Goal: Transaction & Acquisition: Book appointment/travel/reservation

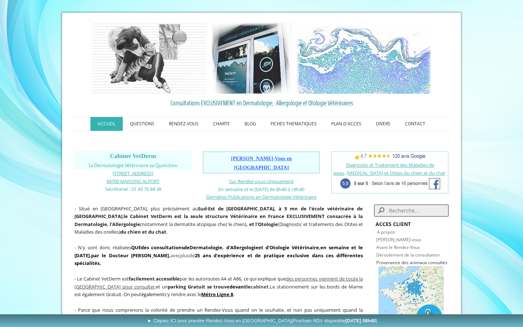
click at [241, 158] on span "Prendre Rendez-Vous en Ligne" at bounding box center [261, 163] width 61 height 15
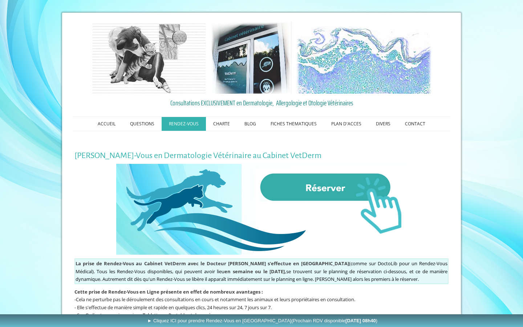
click at [324, 194] on img at bounding box center [261, 209] width 291 height 91
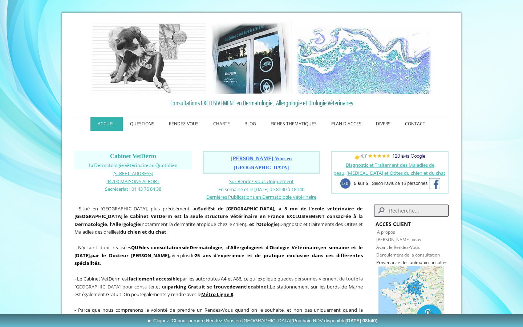
click at [239, 160] on span "[PERSON_NAME]-Vous en [GEOGRAPHIC_DATA]" at bounding box center [261, 163] width 61 height 15
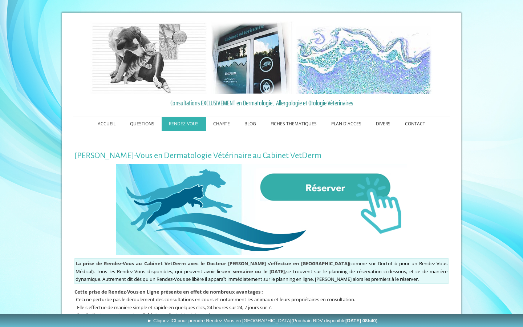
click at [310, 194] on img at bounding box center [261, 209] width 291 height 91
